Goal: Task Accomplishment & Management: Complete application form

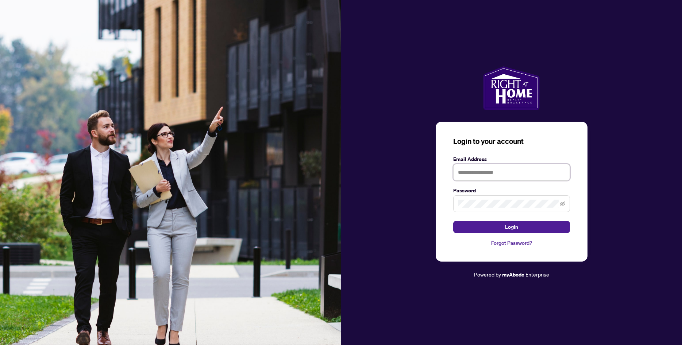
click at [475, 172] on input "text" at bounding box center [511, 172] width 117 height 17
type input "**********"
click at [505, 230] on button "Login" at bounding box center [511, 227] width 117 height 12
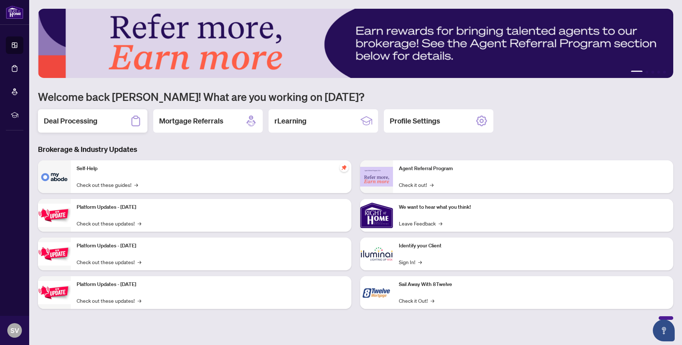
click at [71, 122] on h2 "Deal Processing" at bounding box center [71, 121] width 54 height 10
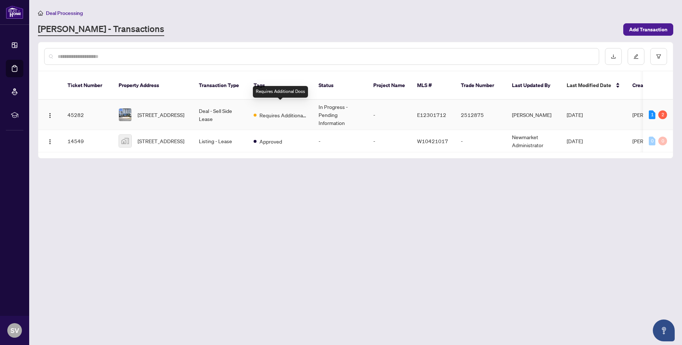
click at [276, 111] on span "Requires Additional Docs" at bounding box center [282, 115] width 47 height 8
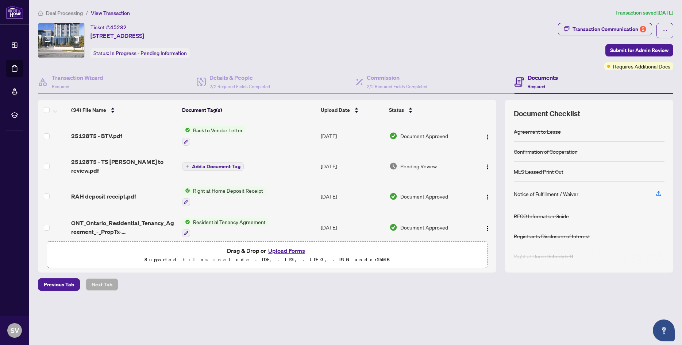
click at [282, 251] on button "Upload Forms" at bounding box center [286, 250] width 41 height 9
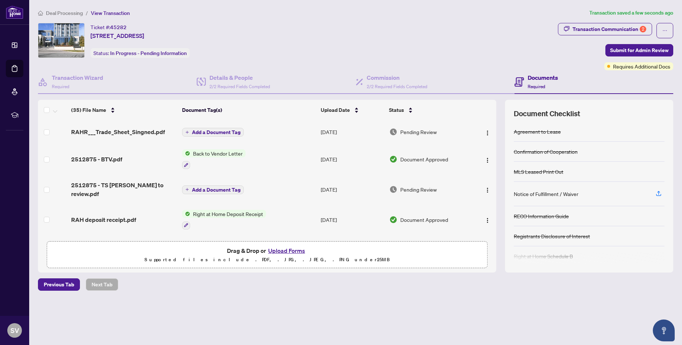
click at [205, 132] on span "Add a Document Tag" at bounding box center [216, 132] width 49 height 5
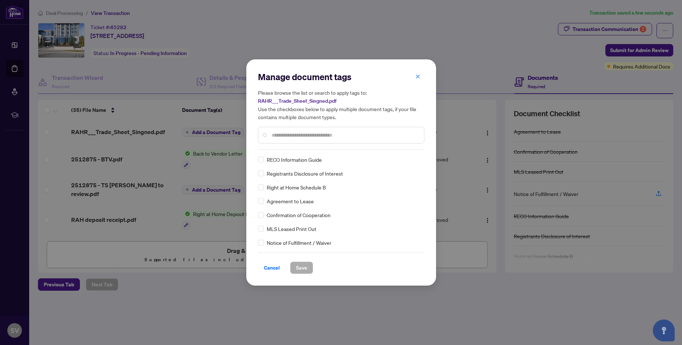
click at [293, 153] on div "Manage document tags Please browse the list or search to apply tags to: RAHR___…" at bounding box center [341, 172] width 166 height 203
click at [295, 138] on input "text" at bounding box center [344, 135] width 147 height 8
type input "*****"
click at [282, 176] on span "Trade Sheet" at bounding box center [281, 174] width 28 height 8
click at [275, 176] on span "Trade Sheet" at bounding box center [281, 174] width 28 height 8
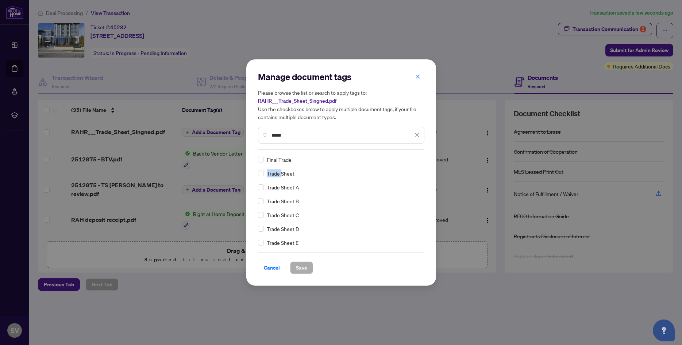
click at [275, 176] on span "Trade Sheet" at bounding box center [281, 174] width 28 height 8
click at [297, 268] on span "Save" at bounding box center [301, 268] width 11 height 12
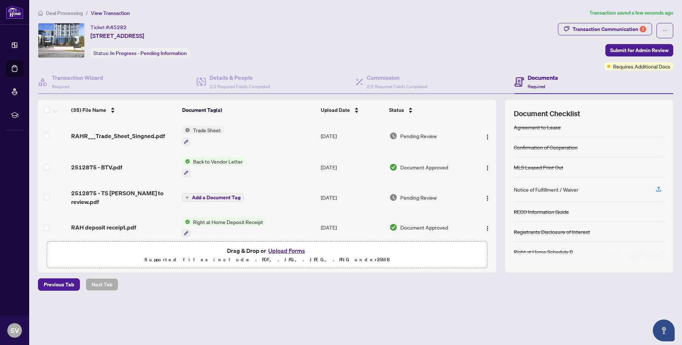
scroll to position [5, 0]
click at [628, 50] on span "Submit for Admin Review" at bounding box center [639, 50] width 58 height 12
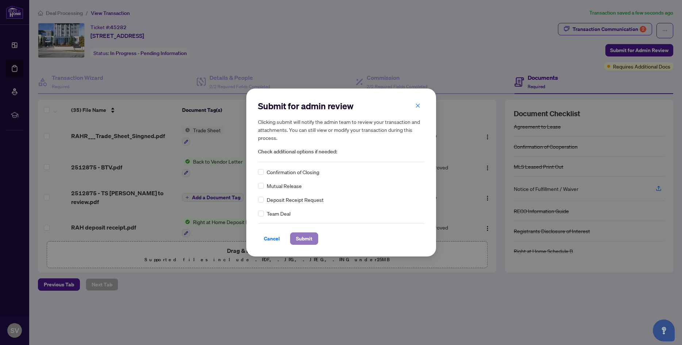
click at [299, 240] on span "Submit" at bounding box center [304, 239] width 16 height 12
